Goal: Task Accomplishment & Management: Use online tool/utility

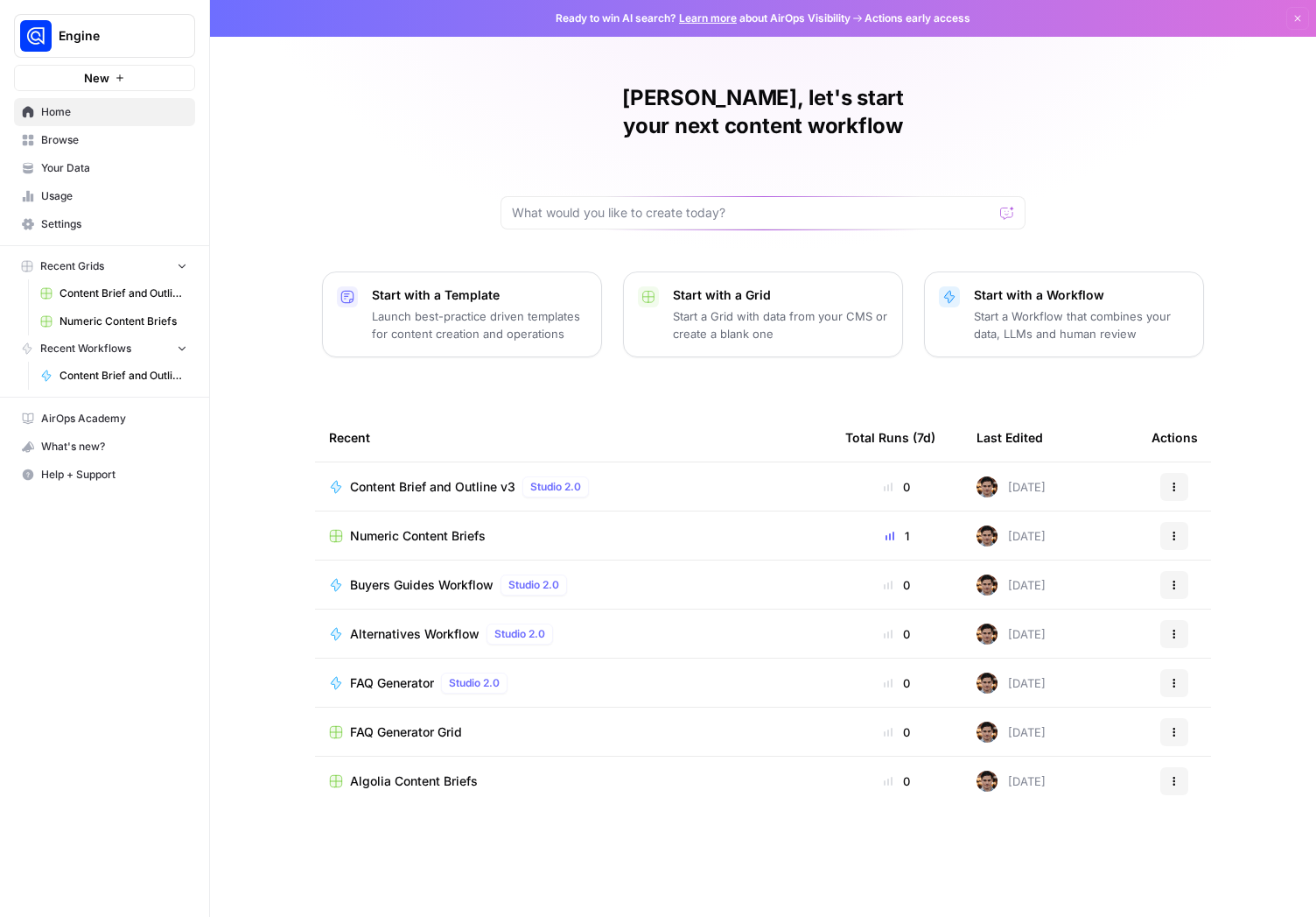
click at [457, 478] on span "Content Brief and Outline v3" at bounding box center [432, 487] width 165 height 18
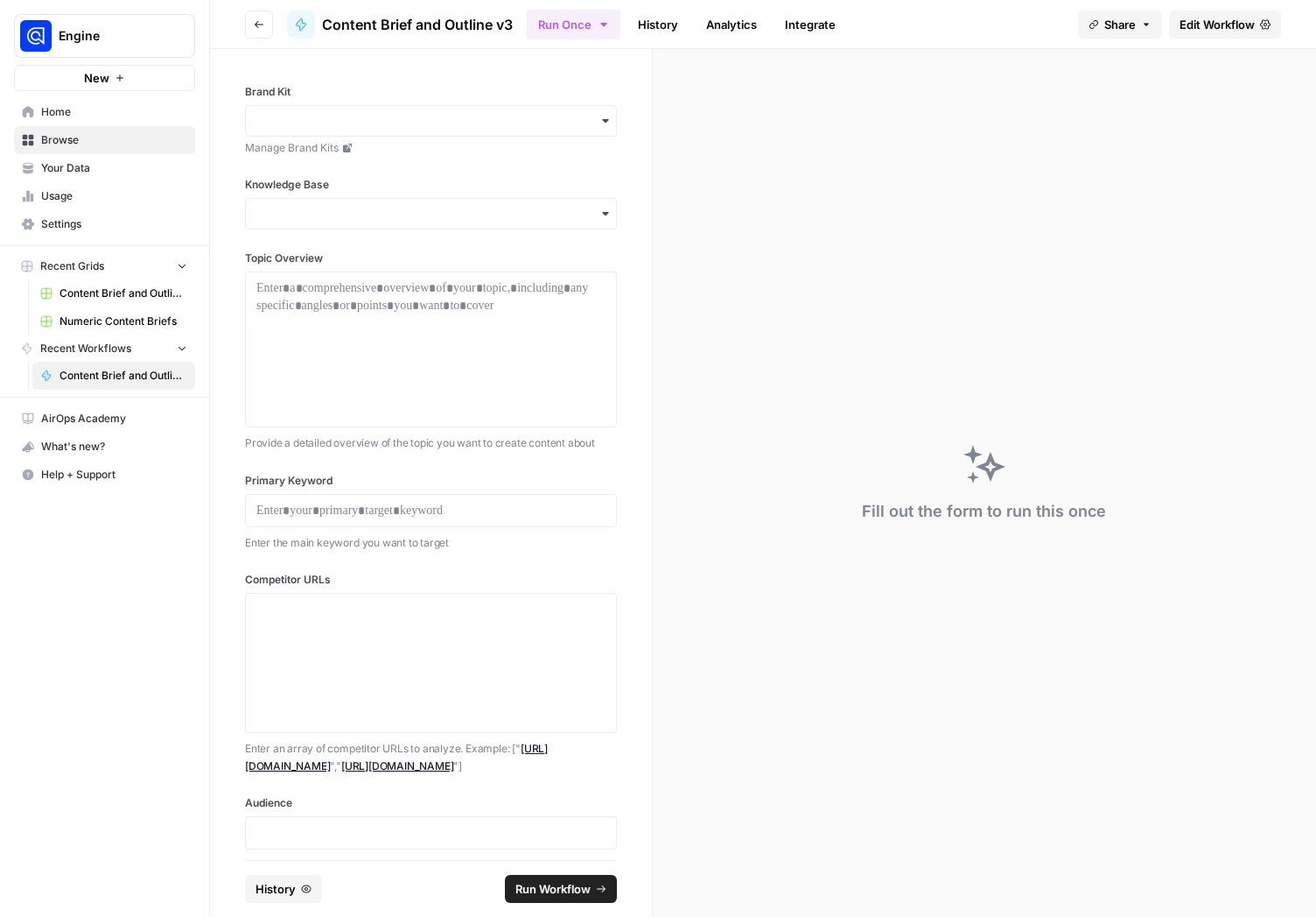
click at [437, 109] on div "button" at bounding box center [430, 121] width 372 height 32
click at [377, 189] on div "Numeric" at bounding box center [424, 200] width 357 height 33
click at [134, 299] on span "Content Brief and Outline v3 Grid (1)" at bounding box center [124, 293] width 128 height 16
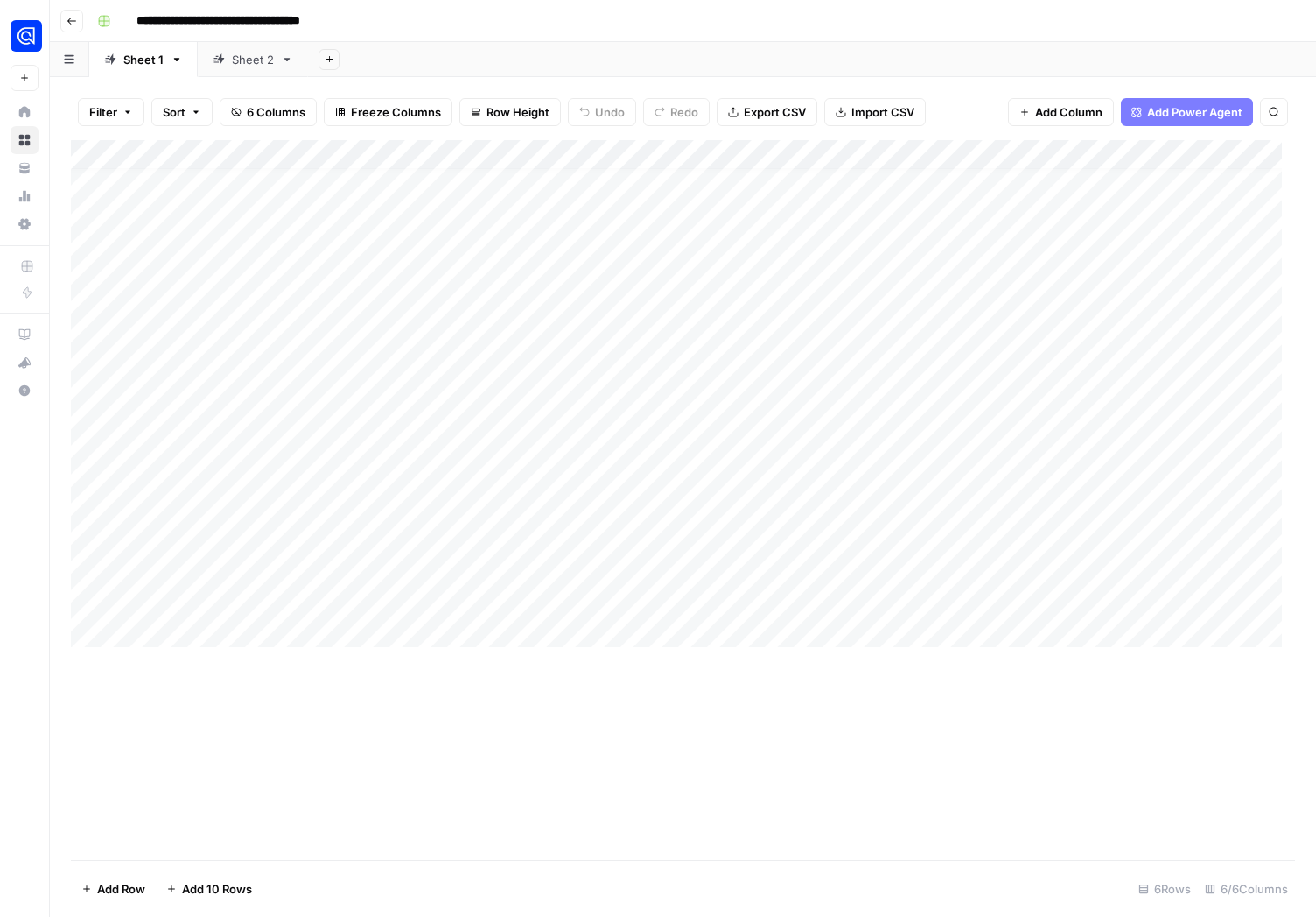
scroll to position [13, 0]
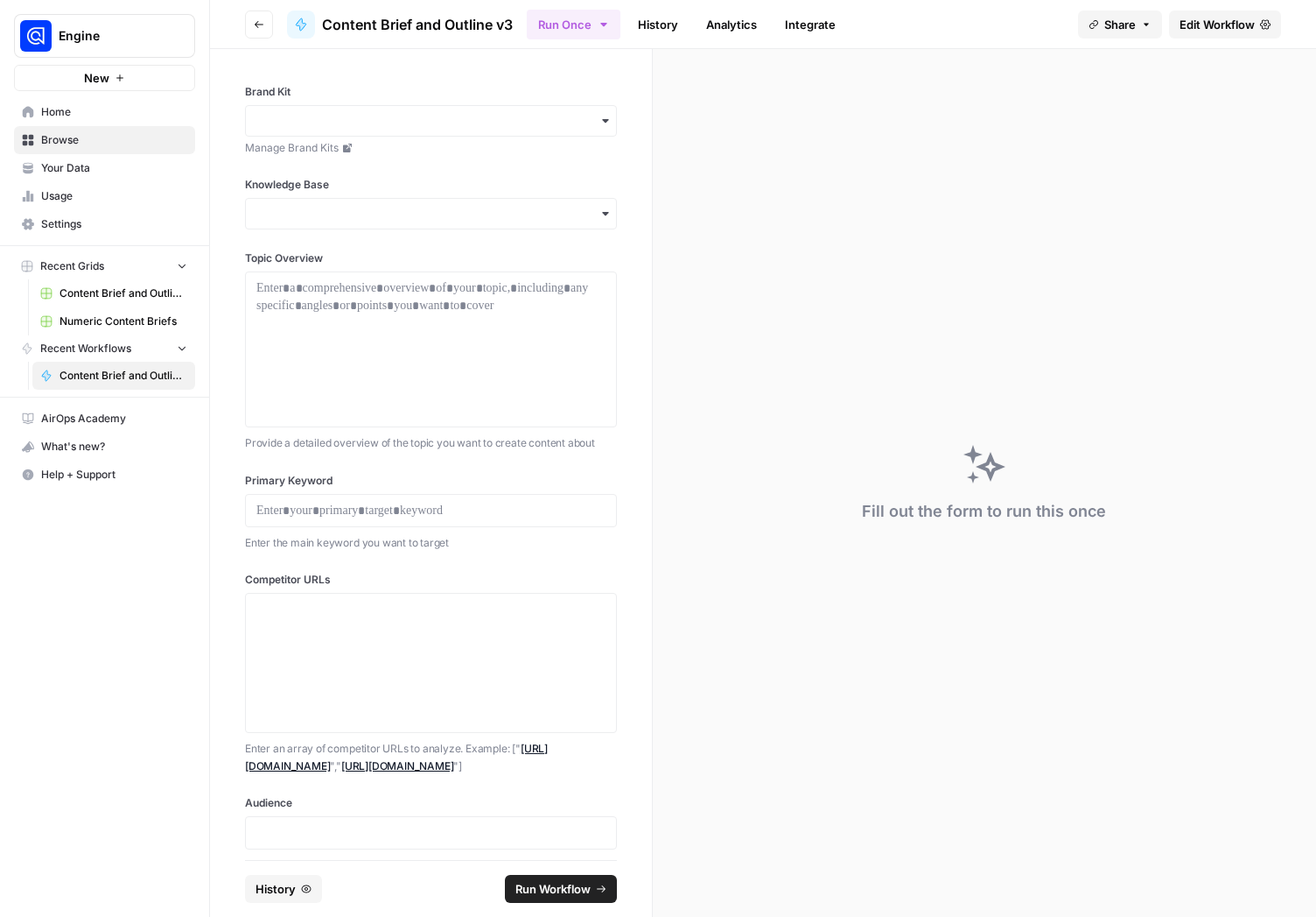
click at [113, 321] on span "Numeric Content Briefs" at bounding box center [124, 322] width 128 height 16
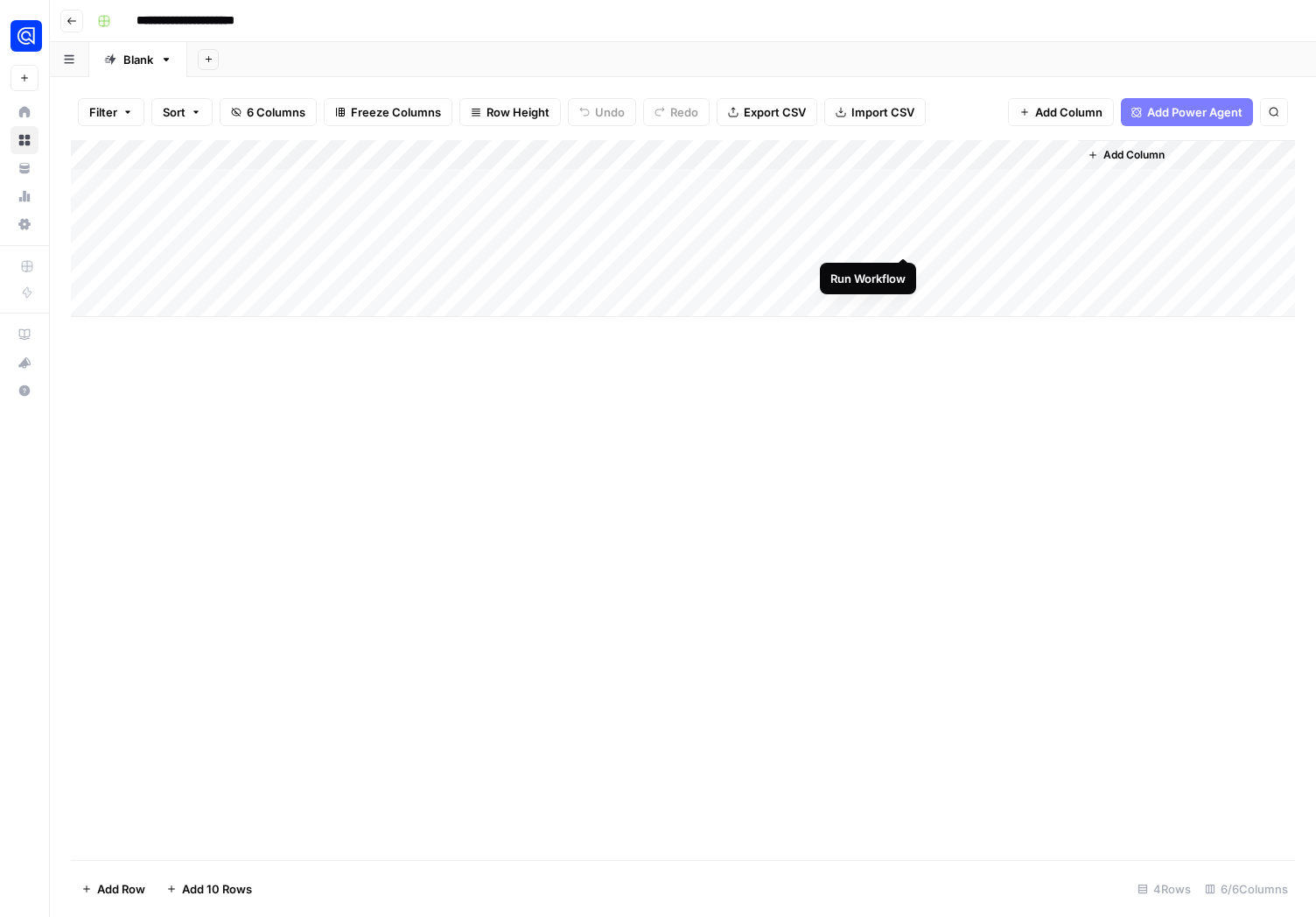
click at [901, 239] on div "Add Column" at bounding box center [682, 228] width 1224 height 176
